Goal: Task Accomplishment & Management: Check status

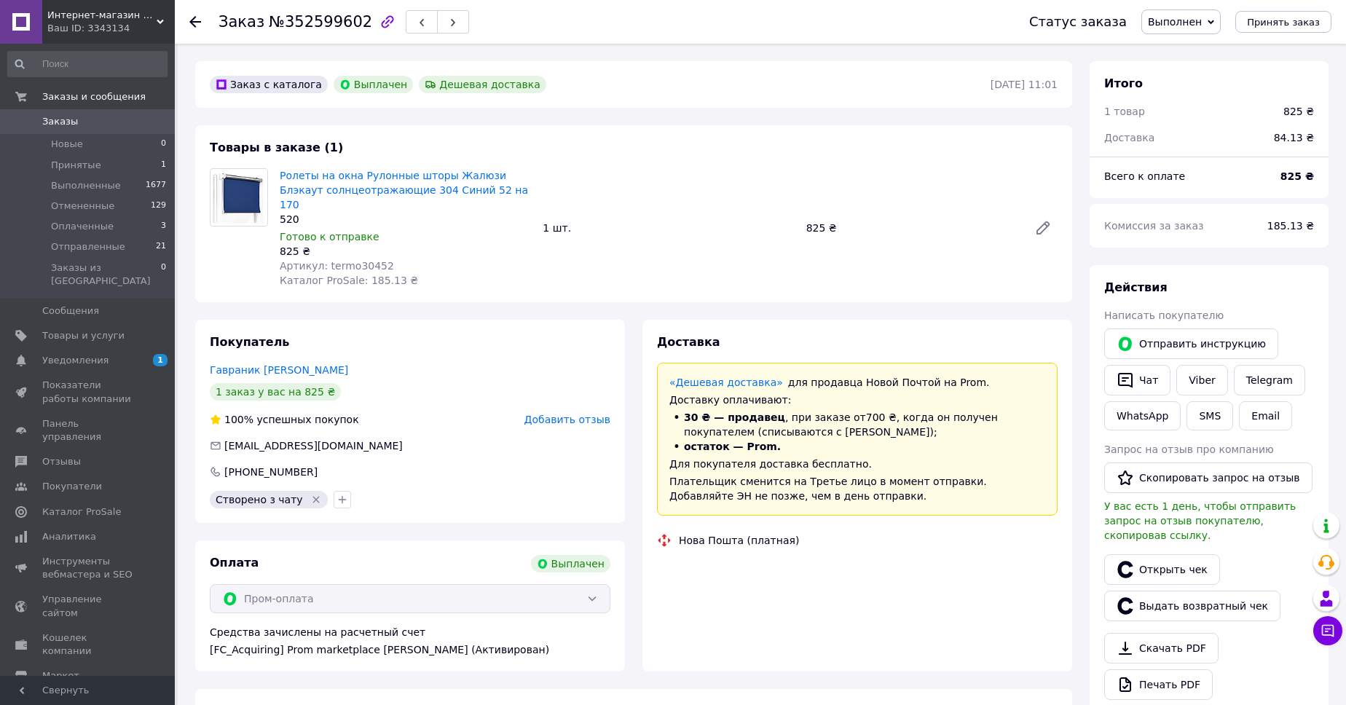
scroll to position [105, 0]
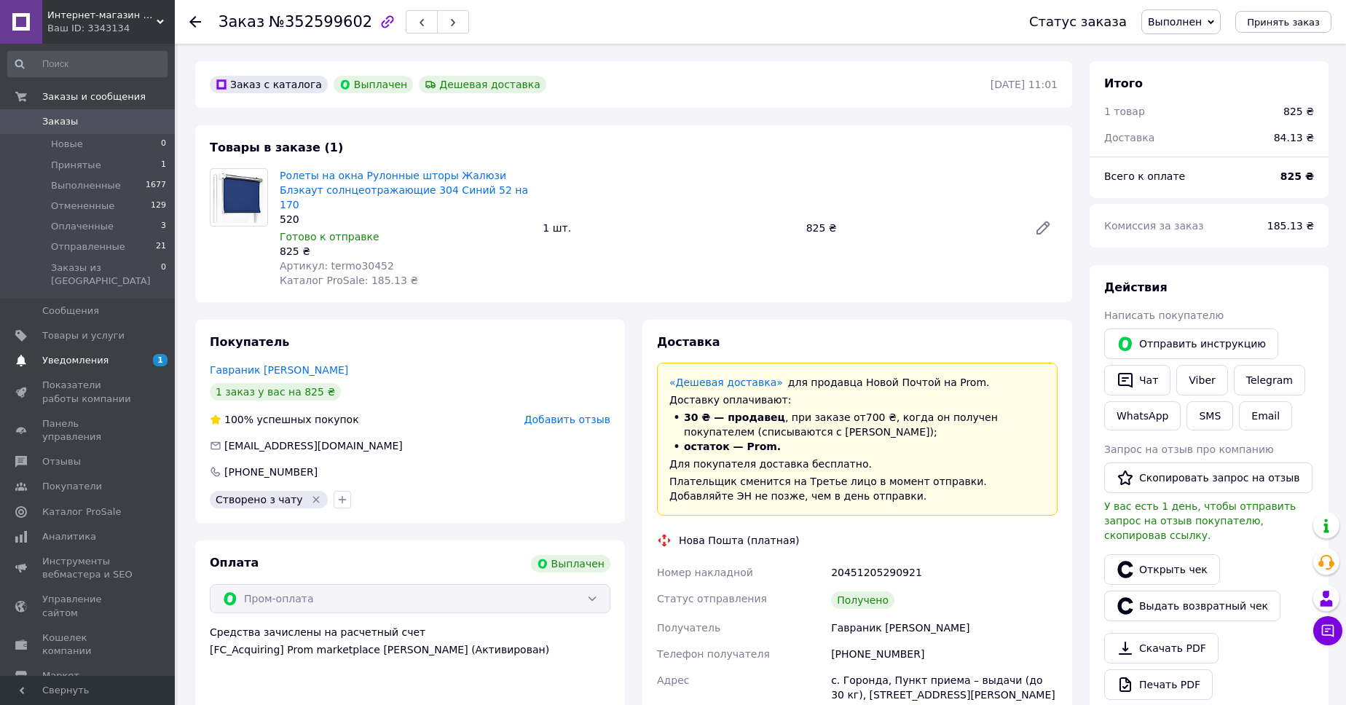
click at [73, 354] on span "Уведомления" at bounding box center [75, 360] width 66 height 13
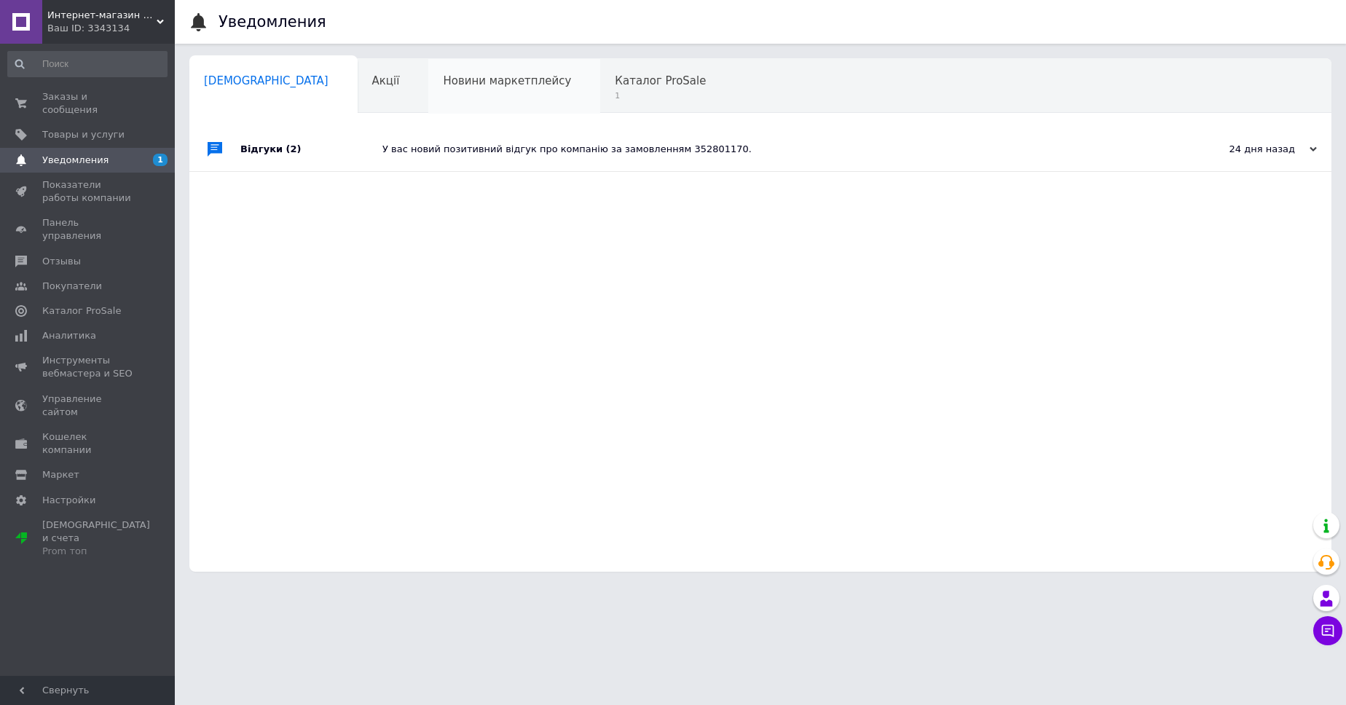
click at [443, 79] on span "Новини маркетплейсу" at bounding box center [507, 80] width 128 height 13
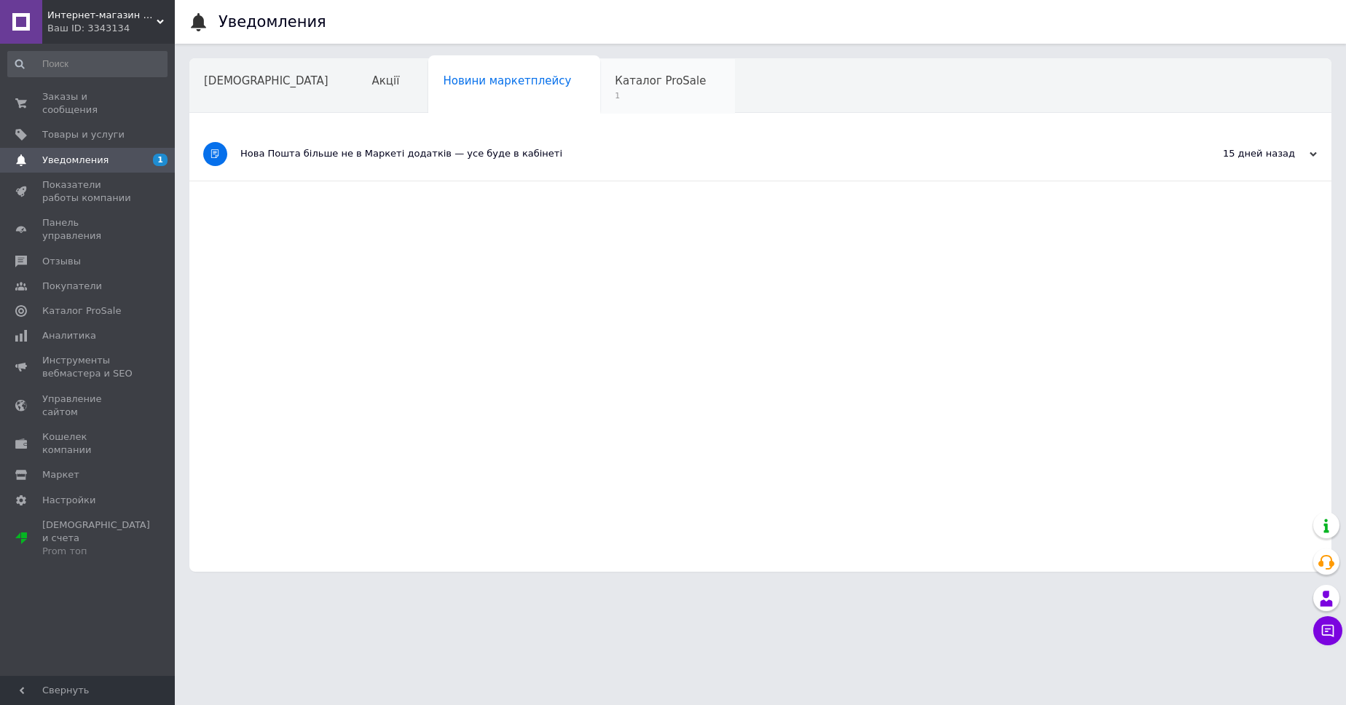
click at [615, 82] on span "Каталог ProSale" at bounding box center [660, 80] width 91 height 13
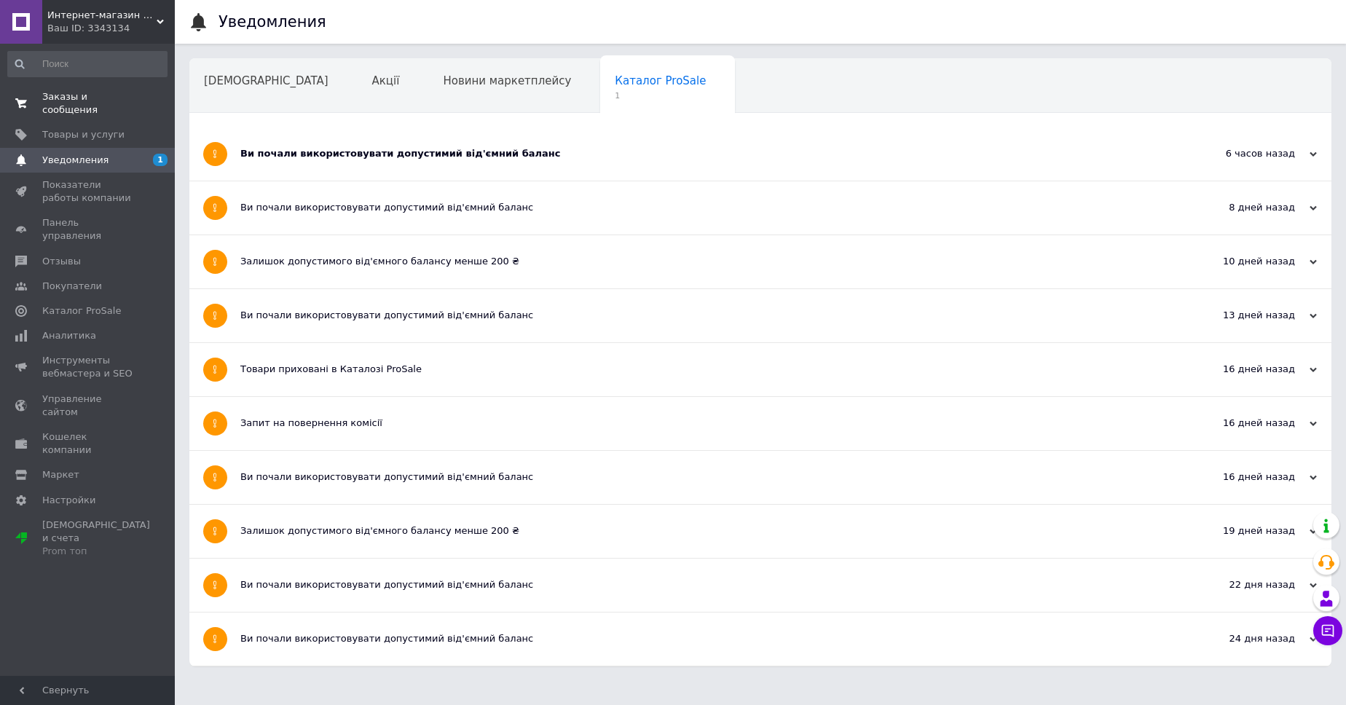
drag, startPoint x: 233, startPoint y: 82, endPoint x: 109, endPoint y: 100, distance: 126.0
click at [230, 84] on span "[DEMOGRAPHIC_DATA]" at bounding box center [266, 80] width 125 height 13
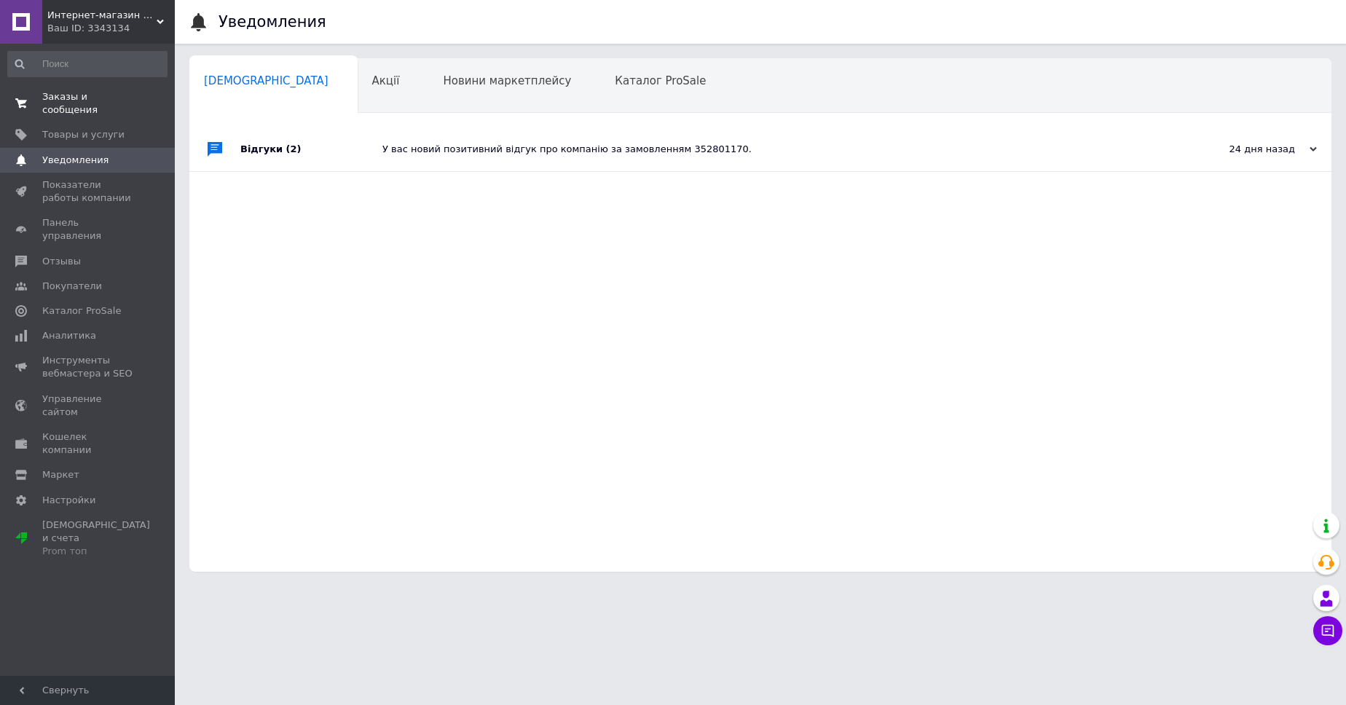
click at [52, 103] on span "Заказы и сообщения" at bounding box center [88, 103] width 92 height 26
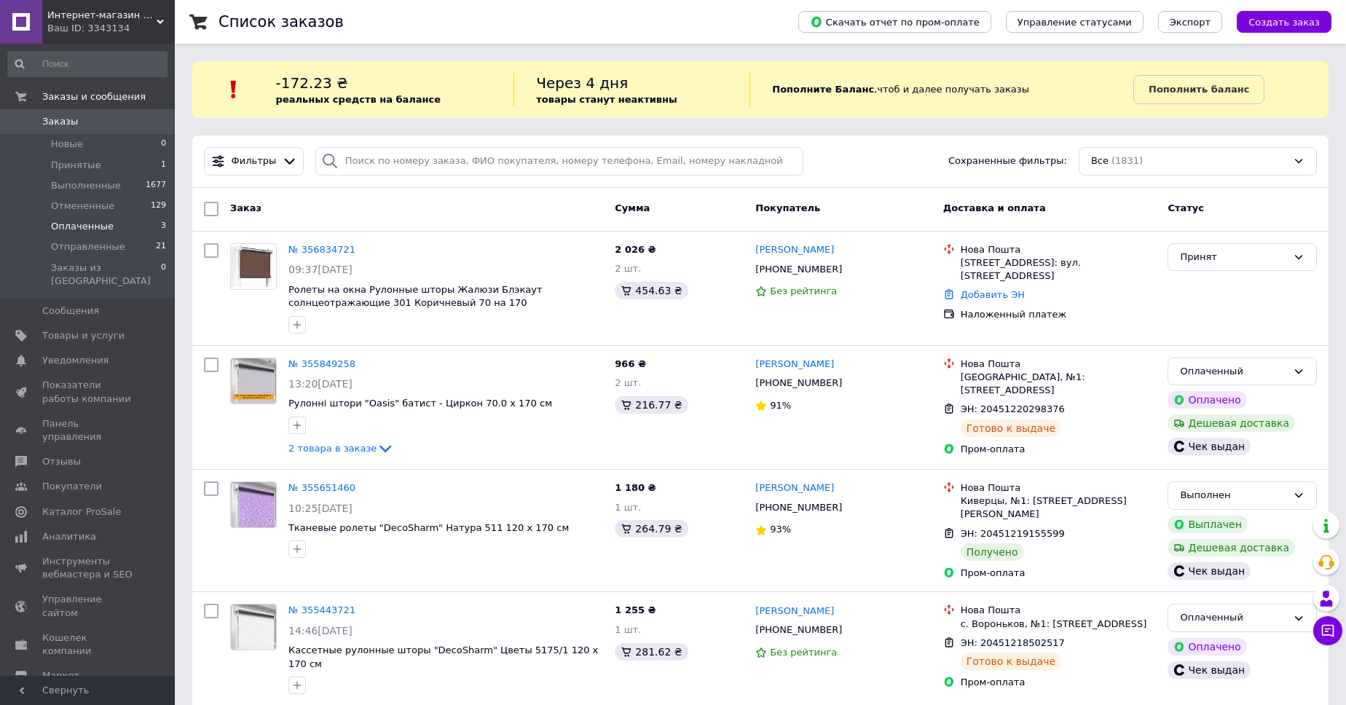
click at [73, 224] on span "Оплаченные" at bounding box center [82, 226] width 63 height 13
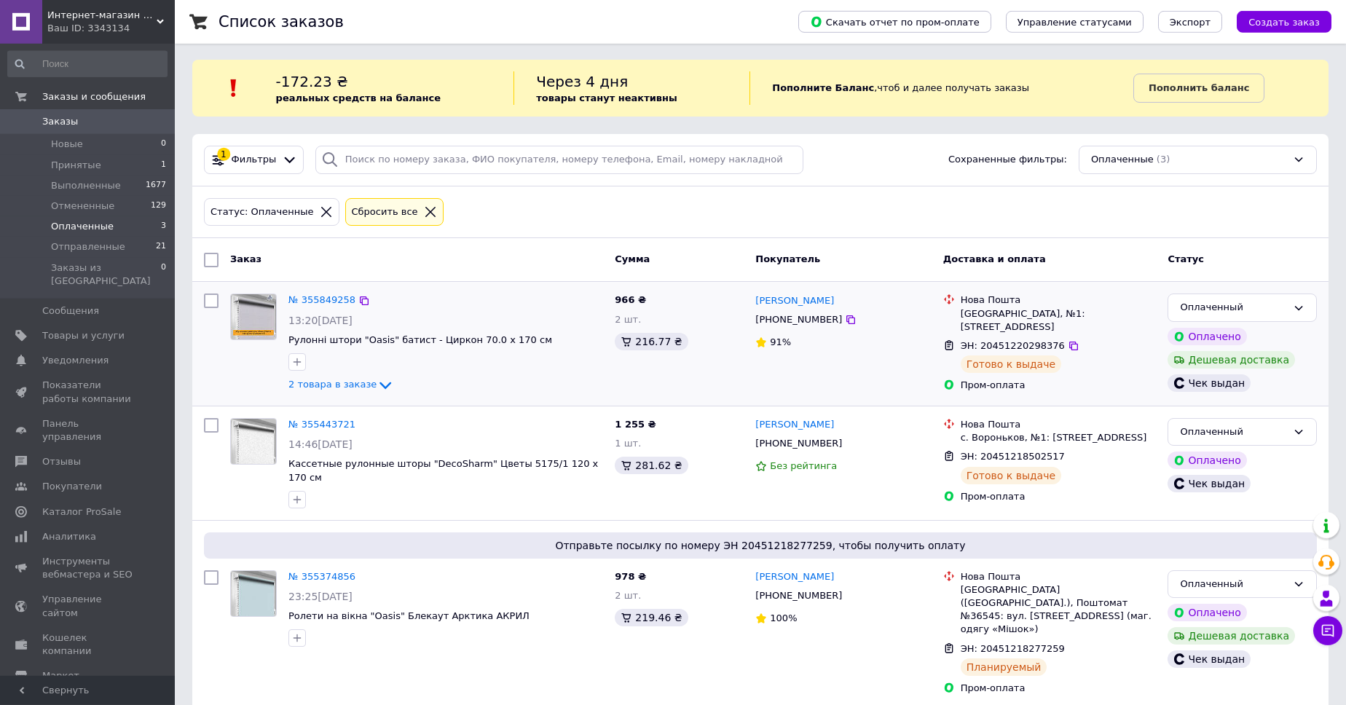
scroll to position [2, 0]
click at [36, 64] on input at bounding box center [87, 64] width 160 height 26
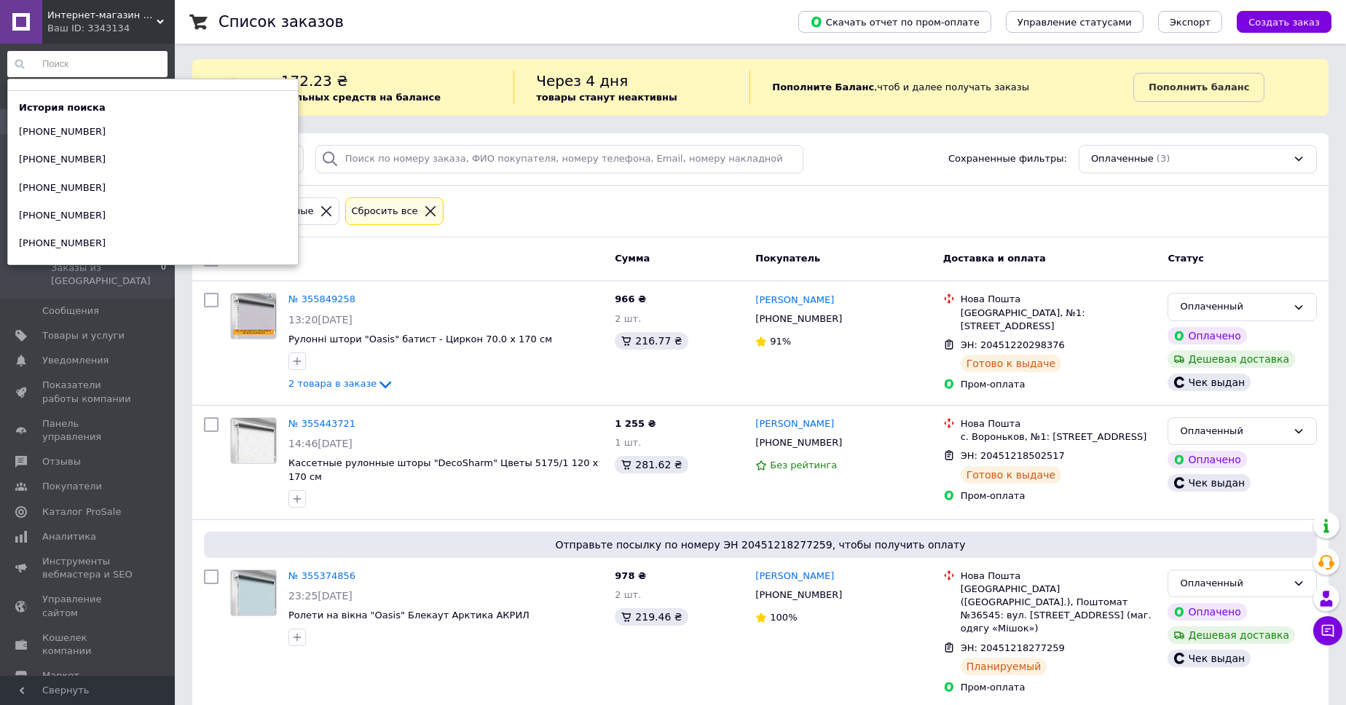
paste input "[PHONE_NUMBER]"
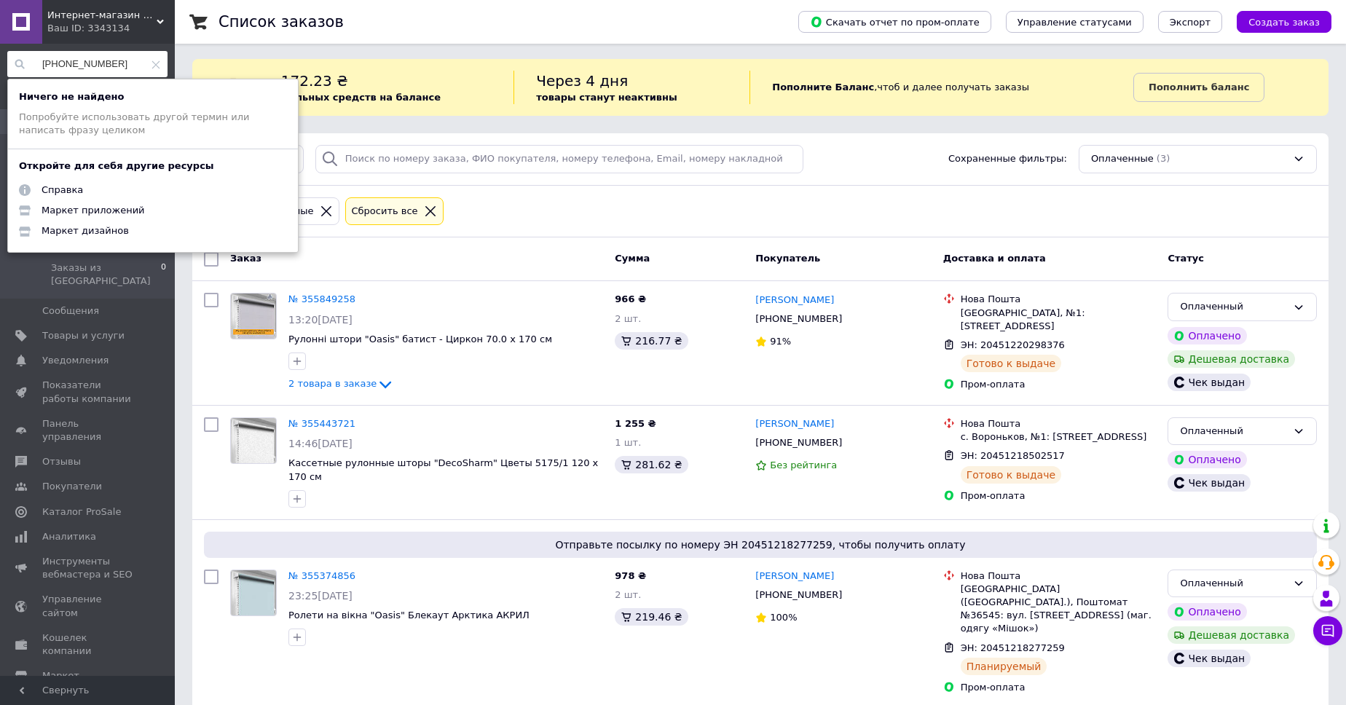
type input "[PHONE_NUMBER]"
click at [157, 66] on icon at bounding box center [155, 64] width 9 height 9
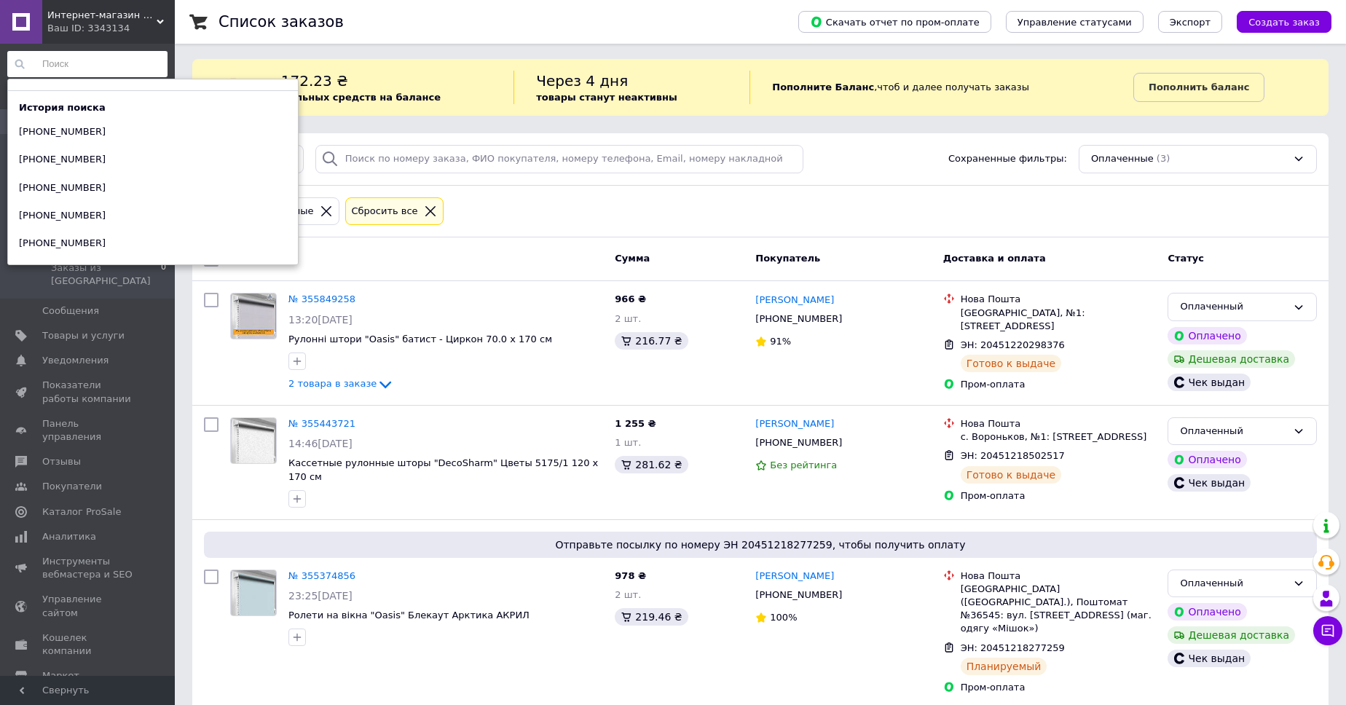
click at [50, 67] on input at bounding box center [87, 64] width 160 height 26
paste input "[PHONE_NUMBER]"
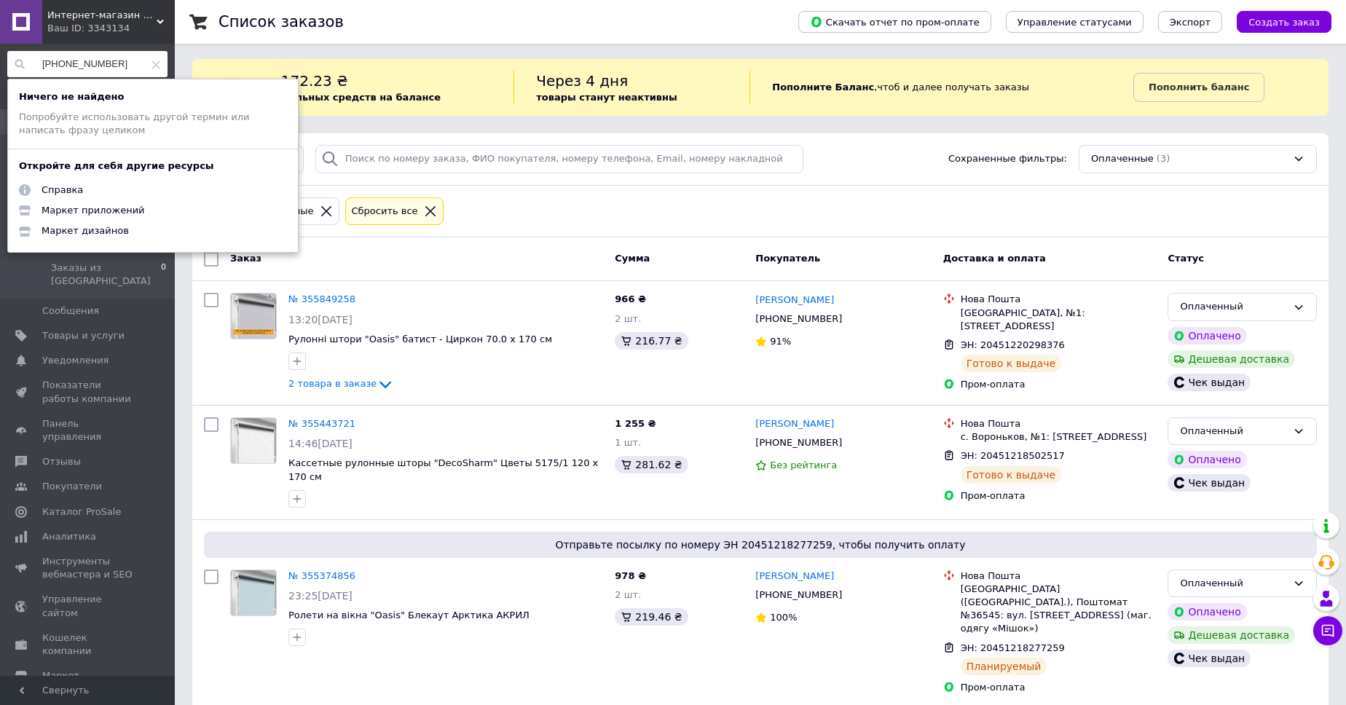
type input "[PHONE_NUMBER]"
click at [154, 63] on use at bounding box center [156, 64] width 8 height 8
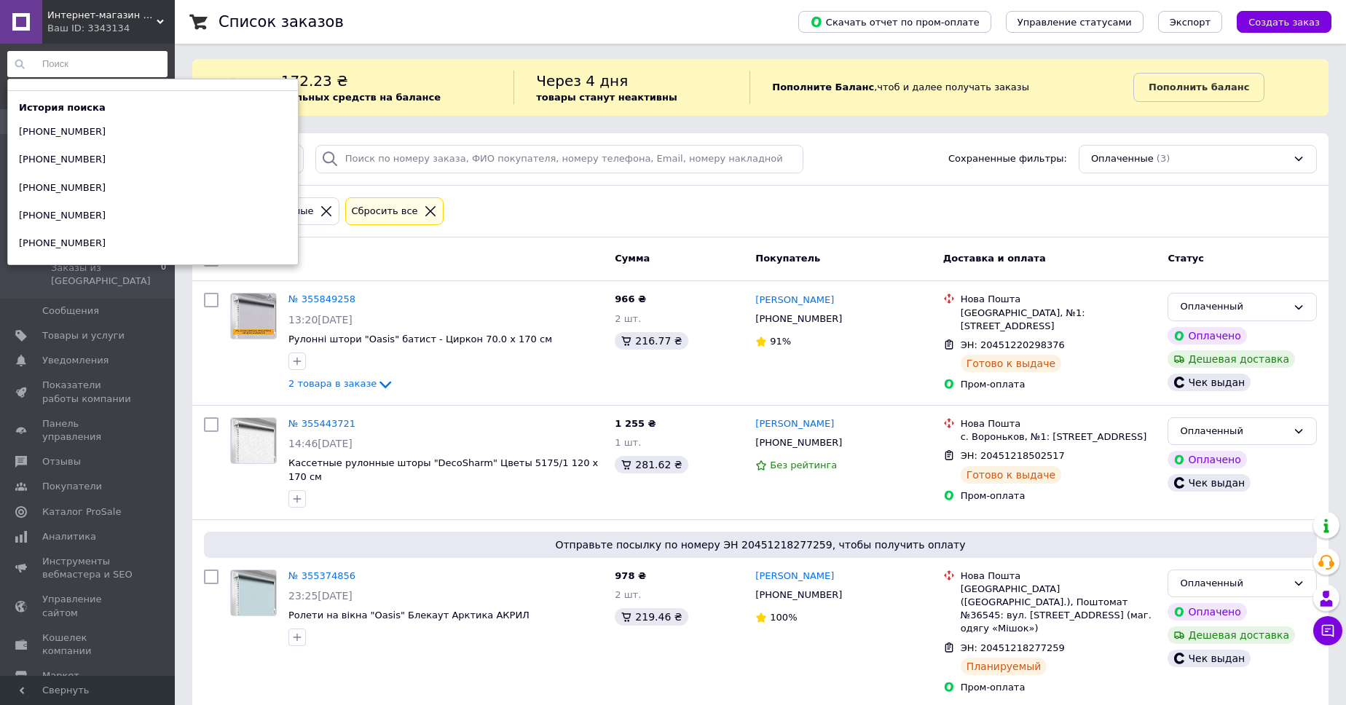
click at [49, 67] on input at bounding box center [87, 64] width 160 height 26
paste input "[PHONE_NUMBER]"
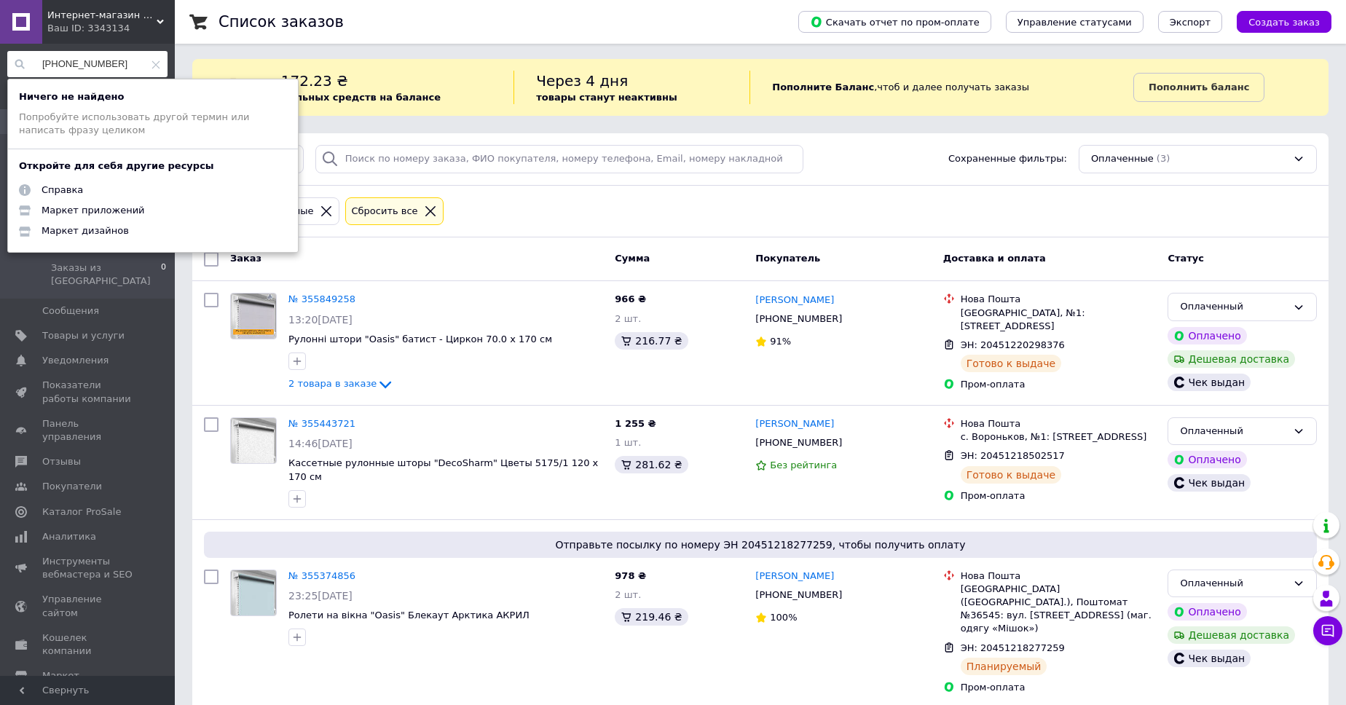
type input "[PHONE_NUMBER]"
click at [156, 65] on icon at bounding box center [155, 64] width 9 height 9
